Goal: Task Accomplishment & Management: Manage account settings

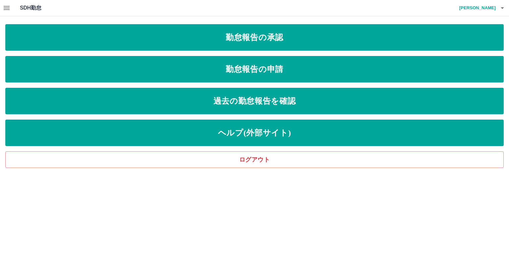
click at [2, 10] on button "button" at bounding box center [6, 8] width 13 height 16
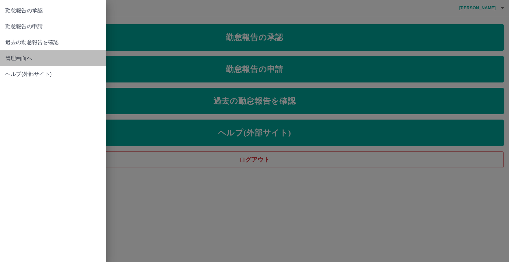
click at [35, 58] on span "管理画面へ" at bounding box center [52, 58] width 95 height 8
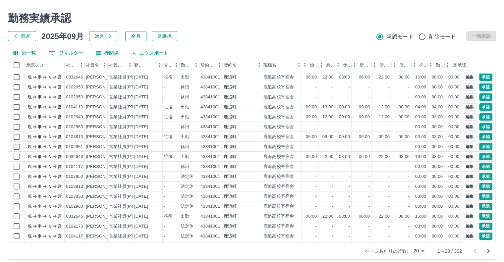
scroll to position [18, 0]
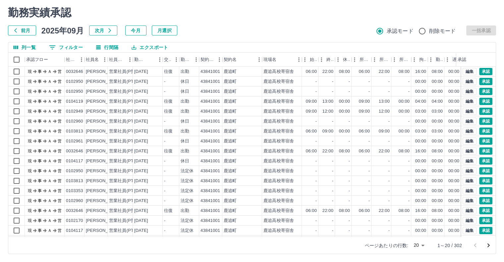
click at [420, 242] on body "SDH勤怠 [PERSON_NAME] 勤務実績承認 前月 [DATE] 次月 今月 月選択 承認モード 削除モード 一括承認 列一覧 0 フィルター 行間隔…" at bounding box center [252, 122] width 504 height 280
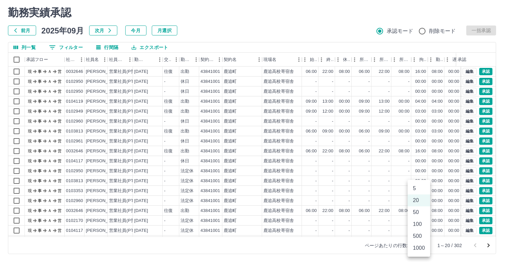
click at [419, 226] on li "100" at bounding box center [418, 224] width 23 height 12
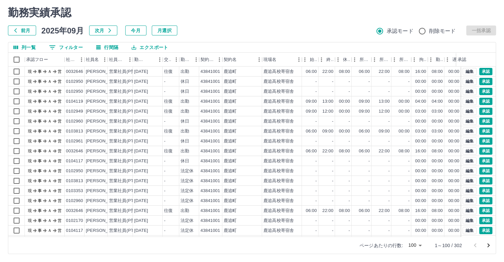
click at [412, 242] on body "SDH勤怠 [PERSON_NAME] 勤務実績承認 前月 [DATE] 次月 今月 月選択 承認モード 削除モード 一括承認 列一覧 0 フィルター 行間隔…" at bounding box center [252, 122] width 504 height 280
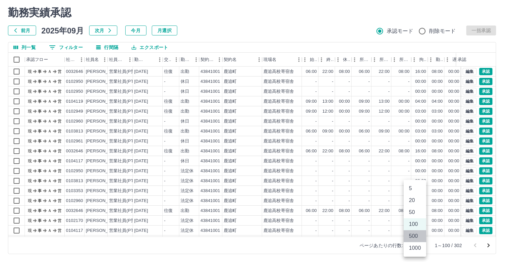
click at [411, 234] on li "500" at bounding box center [414, 236] width 23 height 12
type input "***"
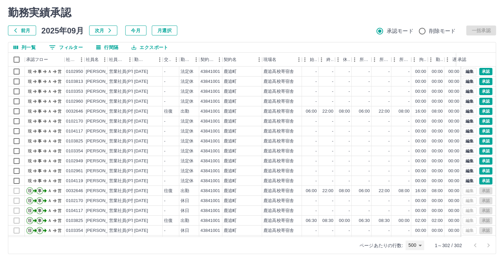
scroll to position [0, 0]
